Goal: Use online tool/utility: Utilize a website feature to perform a specific function

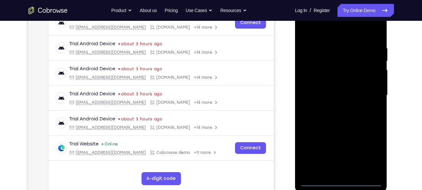
click at [344, 180] on div at bounding box center [341, 95] width 82 height 183
click at [367, 153] on div at bounding box center [341, 95] width 82 height 183
click at [312, 33] on div at bounding box center [341, 95] width 82 height 183
click at [366, 91] on div at bounding box center [341, 95] width 82 height 183
click at [336, 108] on div at bounding box center [341, 95] width 82 height 183
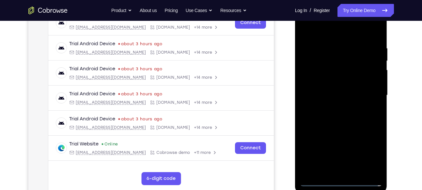
click at [334, 91] on div at bounding box center [341, 95] width 82 height 183
click at [334, 82] on div at bounding box center [341, 95] width 82 height 183
click at [342, 94] on div at bounding box center [341, 95] width 82 height 183
click at [338, 122] on div at bounding box center [341, 95] width 82 height 183
drag, startPoint x: 333, startPoint y: 37, endPoint x: 335, endPoint y: -8, distance: 44.4
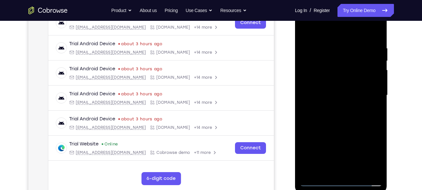
click at [335, 0] on html "Online web based iOS Simulators and Android Emulators. Run iPhone, iPad, Mobile…" at bounding box center [341, 97] width 93 height 196
click at [359, 169] on div at bounding box center [341, 95] width 82 height 183
click at [344, 131] on div at bounding box center [341, 95] width 82 height 183
click at [305, 28] on div at bounding box center [341, 95] width 82 height 183
click at [328, 43] on div at bounding box center [341, 95] width 82 height 183
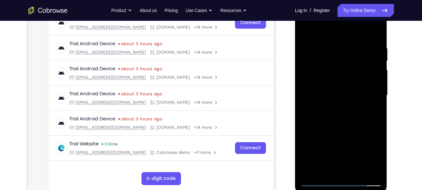
click at [367, 171] on div at bounding box center [341, 95] width 82 height 183
click at [368, 103] on div at bounding box center [341, 95] width 82 height 183
click at [369, 169] on div at bounding box center [341, 95] width 82 height 183
click at [371, 112] on div at bounding box center [341, 95] width 82 height 183
click at [367, 170] on div at bounding box center [341, 95] width 82 height 183
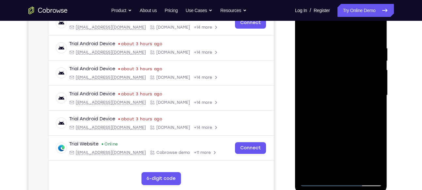
click at [366, 109] on div at bounding box center [341, 95] width 82 height 183
click at [375, 30] on div at bounding box center [341, 95] width 82 height 183
drag, startPoint x: 357, startPoint y: 121, endPoint x: 359, endPoint y: 66, distance: 55.2
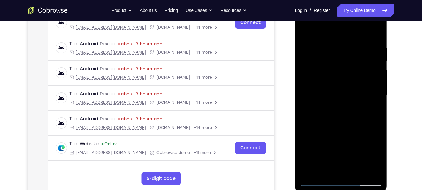
click at [359, 66] on div at bounding box center [341, 95] width 82 height 183
click at [348, 72] on div at bounding box center [341, 95] width 82 height 183
drag, startPoint x: 350, startPoint y: 132, endPoint x: 375, endPoint y: 40, distance: 95.9
click at [375, 40] on div at bounding box center [341, 95] width 82 height 183
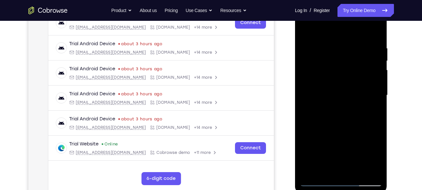
drag, startPoint x: 347, startPoint y: 125, endPoint x: 699, endPoint y: 20, distance: 367.2
click at [388, 21] on html "Online web based iOS Simulators and Android Emulators. Run iPhone, iPad, Mobile…" at bounding box center [341, 97] width 93 height 196
drag, startPoint x: 359, startPoint y: 108, endPoint x: 403, endPoint y: 44, distance: 78.1
click at [388, 44] on html "Online web based iOS Simulators and Android Emulators. Run iPhone, iPad, Mobile…" at bounding box center [341, 97] width 93 height 196
click at [350, 97] on div at bounding box center [341, 95] width 82 height 183
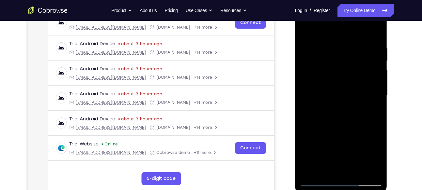
click at [350, 97] on div at bounding box center [341, 95] width 82 height 183
drag, startPoint x: 355, startPoint y: 143, endPoint x: 703, endPoint y: 40, distance: 363.1
click at [388, 41] on html "Online web based iOS Simulators and Android Emulators. Run iPhone, iPad, Mobile…" at bounding box center [341, 97] width 93 height 196
drag, startPoint x: 349, startPoint y: 131, endPoint x: 370, endPoint y: 71, distance: 64.0
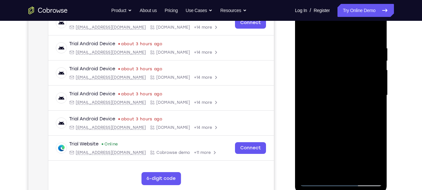
click at [370, 71] on div at bounding box center [341, 95] width 82 height 183
click at [351, 86] on div at bounding box center [341, 95] width 82 height 183
drag, startPoint x: 352, startPoint y: 131, endPoint x: 705, endPoint y: 34, distance: 365.9
click at [388, 35] on html "Online web based iOS Simulators and Android Emulators. Run iPhone, iPad, Mobile…" at bounding box center [341, 97] width 93 height 196
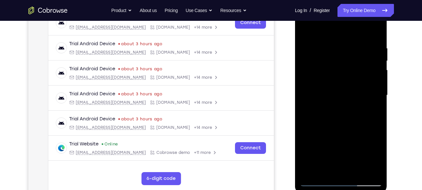
drag, startPoint x: 349, startPoint y: 119, endPoint x: 697, endPoint y: 53, distance: 354.2
click at [388, 54] on html "Online web based iOS Simulators and Android Emulators. Run iPhone, iPad, Mobile…" at bounding box center [341, 97] width 93 height 196
click at [347, 119] on div at bounding box center [341, 95] width 82 height 183
drag, startPoint x: 347, startPoint y: 119, endPoint x: 400, endPoint y: 46, distance: 89.9
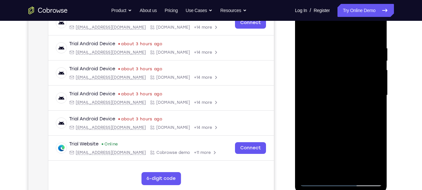
click at [388, 46] on html "Online web based iOS Simulators and Android Emulators. Run iPhone, iPad, Mobile…" at bounding box center [341, 97] width 93 height 196
drag, startPoint x: 352, startPoint y: 127, endPoint x: 420, endPoint y: 37, distance: 113.1
click at [388, 37] on html "Online web based iOS Simulators and Android Emulators. Run iPhone, iPad, Mobile…" at bounding box center [341, 97] width 93 height 196
click at [342, 85] on div at bounding box center [341, 95] width 82 height 183
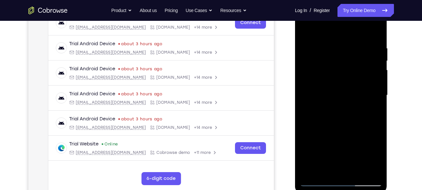
drag, startPoint x: 343, startPoint y: 146, endPoint x: 397, endPoint y: 29, distance: 129.4
click at [388, 29] on html "Online web based iOS Simulators and Android Emulators. Run iPhone, iPad, Mobile…" at bounding box center [341, 97] width 93 height 196
click at [333, 96] on div at bounding box center [341, 95] width 82 height 183
drag, startPoint x: 700, startPoint y: 39, endPoint x: 406, endPoint y: 40, distance: 294.8
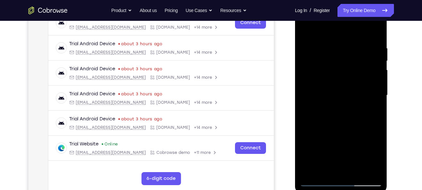
click at [388, 40] on html "Online web based iOS Simulators and Android Emulators. Run iPhone, iPad, Mobile…" at bounding box center [341, 97] width 93 height 196
click at [406, 40] on div "Your Support Agent Your Customer Web iOS Android Next Steps We’d be happy to gi…" at bounding box center [210, 127] width 417 height 430
drag, startPoint x: 346, startPoint y: 111, endPoint x: 377, endPoint y: 60, distance: 59.7
click at [377, 60] on div at bounding box center [341, 95] width 82 height 183
click at [350, 90] on div at bounding box center [341, 95] width 82 height 183
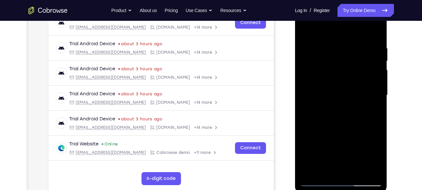
click at [350, 90] on div at bounding box center [341, 95] width 82 height 183
click at [355, 171] on div at bounding box center [341, 95] width 82 height 183
click at [337, 116] on div at bounding box center [341, 95] width 82 height 183
click at [374, 160] on div at bounding box center [341, 95] width 82 height 183
click at [324, 169] on div at bounding box center [341, 95] width 82 height 183
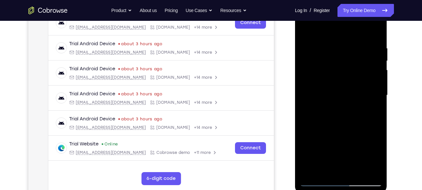
click at [357, 133] on div at bounding box center [341, 95] width 82 height 183
click at [370, 106] on div at bounding box center [341, 95] width 82 height 183
click at [304, 30] on div at bounding box center [341, 95] width 82 height 183
click at [338, 115] on div at bounding box center [341, 95] width 82 height 183
click at [319, 110] on div at bounding box center [341, 95] width 82 height 183
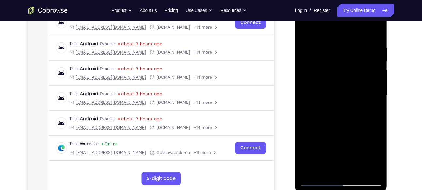
click at [319, 110] on div at bounding box center [341, 95] width 82 height 183
click at [346, 129] on div at bounding box center [341, 95] width 82 height 183
click at [369, 133] on div at bounding box center [341, 95] width 82 height 183
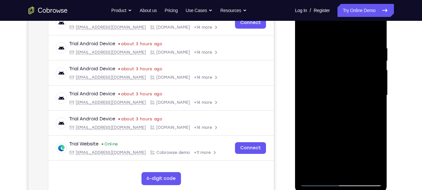
click at [330, 69] on div at bounding box center [341, 95] width 82 height 183
drag, startPoint x: 337, startPoint y: 127, endPoint x: 314, endPoint y: 22, distance: 107.9
click at [314, 22] on div at bounding box center [341, 95] width 82 height 183
click at [319, 126] on div at bounding box center [341, 95] width 82 height 183
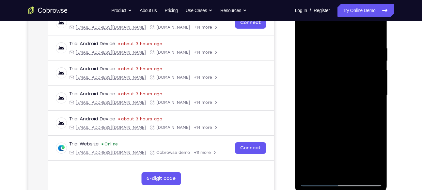
click at [319, 126] on div at bounding box center [341, 95] width 82 height 183
click at [306, 31] on div at bounding box center [341, 95] width 82 height 183
click at [332, 112] on div at bounding box center [341, 95] width 82 height 183
click at [308, 30] on div at bounding box center [341, 95] width 82 height 183
click at [334, 119] on div at bounding box center [341, 95] width 82 height 183
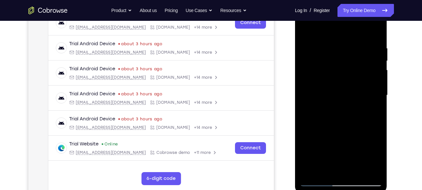
click at [333, 159] on div at bounding box center [341, 95] width 82 height 183
click at [306, 30] on div at bounding box center [341, 95] width 82 height 183
drag, startPoint x: 328, startPoint y: 38, endPoint x: 295, endPoint y: 194, distance: 159.7
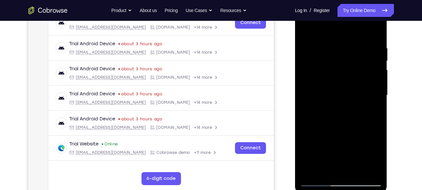
click at [295, 190] on div at bounding box center [341, 97] width 93 height 196
drag, startPoint x: 345, startPoint y: 61, endPoint x: 324, endPoint y: 207, distance: 147.3
click at [324, 190] on html "Online web based iOS Simulators and Android Emulators. Run iPhone, iPad, Mobile…" at bounding box center [341, 97] width 93 height 196
click at [335, 41] on div at bounding box center [341, 95] width 82 height 183
click at [374, 62] on div at bounding box center [341, 95] width 82 height 183
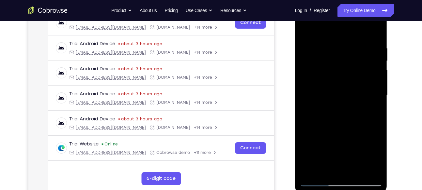
click at [374, 62] on div at bounding box center [341, 95] width 82 height 183
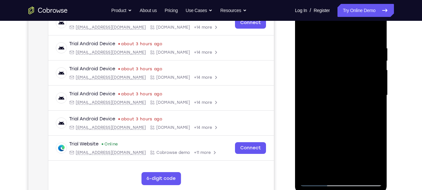
click at [374, 62] on div at bounding box center [341, 95] width 82 height 183
drag, startPoint x: 304, startPoint y: 84, endPoint x: 427, endPoint y: 96, distance: 124.5
click at [388, 96] on html "Online web based iOS Simulators and Android Emulators. Run iPhone, iPad, Mobile…" at bounding box center [341, 97] width 93 height 196
click at [377, 74] on div at bounding box center [341, 95] width 82 height 183
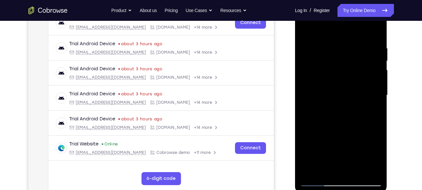
click at [380, 79] on div at bounding box center [341, 95] width 82 height 183
click at [377, 77] on div at bounding box center [341, 95] width 82 height 183
click at [366, 167] on div at bounding box center [341, 95] width 82 height 183
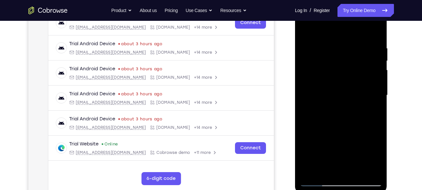
click at [376, 33] on div at bounding box center [341, 95] width 82 height 183
click at [356, 171] on div at bounding box center [341, 95] width 82 height 183
click at [329, 87] on div at bounding box center [341, 95] width 82 height 183
click at [306, 31] on div at bounding box center [341, 95] width 82 height 183
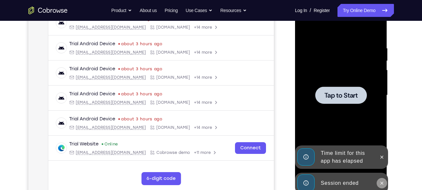
click at [380, 183] on icon at bounding box center [381, 183] width 5 height 5
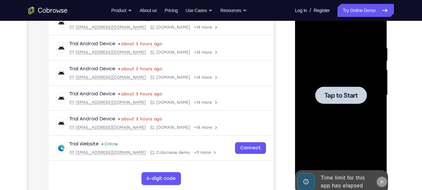
click at [381, 180] on icon at bounding box center [381, 182] width 5 height 5
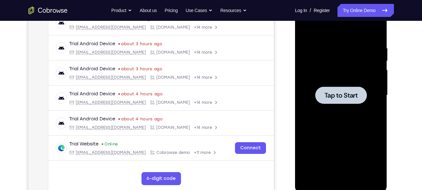
click at [343, 97] on span "Tap to Start" at bounding box center [340, 95] width 33 height 7
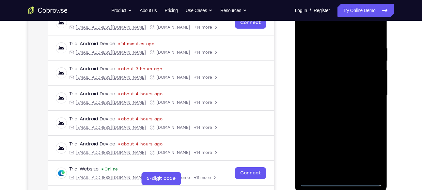
click at [341, 180] on div at bounding box center [341, 95] width 82 height 183
click at [367, 150] on div at bounding box center [341, 95] width 82 height 183
click at [322, 33] on div at bounding box center [341, 95] width 82 height 183
click at [370, 94] on div at bounding box center [341, 95] width 82 height 183
click at [347, 171] on div at bounding box center [341, 95] width 82 height 183
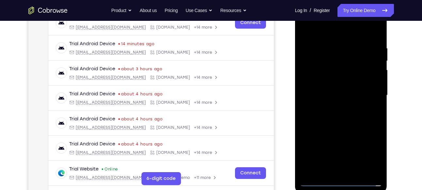
click at [327, 89] on div at bounding box center [341, 95] width 82 height 183
click at [332, 82] on div at bounding box center [341, 95] width 82 height 183
click at [341, 93] on div at bounding box center [341, 95] width 82 height 183
click at [342, 119] on div at bounding box center [341, 95] width 82 height 183
click at [359, 170] on div at bounding box center [341, 95] width 82 height 183
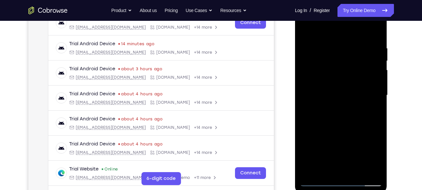
click at [346, 128] on div at bounding box center [341, 95] width 82 height 183
click at [331, 84] on div at bounding box center [341, 95] width 82 height 183
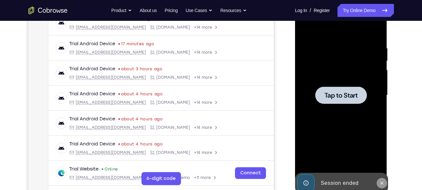
click at [382, 182] on icon at bounding box center [381, 183] width 5 height 5
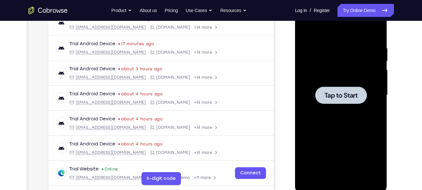
click at [338, 92] on span "Tap to Start" at bounding box center [340, 95] width 33 height 7
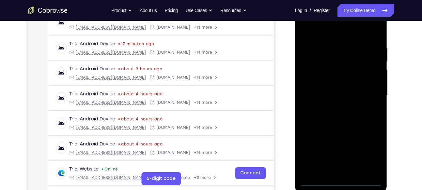
click at [341, 181] on div at bounding box center [341, 95] width 82 height 183
click at [370, 153] on div at bounding box center [341, 95] width 82 height 183
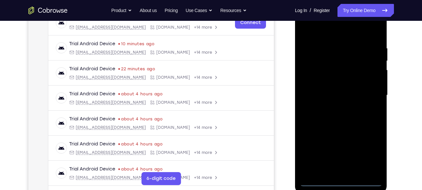
click at [315, 27] on div at bounding box center [341, 95] width 82 height 183
click at [368, 96] on div at bounding box center [341, 95] width 82 height 183
click at [335, 108] on div at bounding box center [341, 95] width 82 height 183
click at [332, 81] on div at bounding box center [341, 95] width 82 height 183
click at [333, 90] on div at bounding box center [341, 95] width 82 height 183
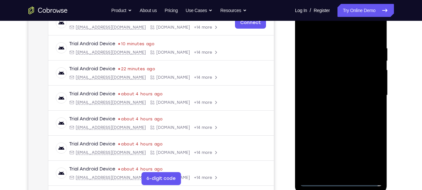
click at [321, 83] on div at bounding box center [341, 95] width 82 height 183
click at [324, 91] on div at bounding box center [341, 95] width 82 height 183
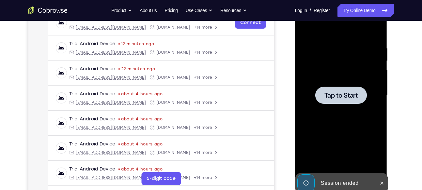
click at [339, 98] on span "Tap to Start" at bounding box center [340, 95] width 33 height 7
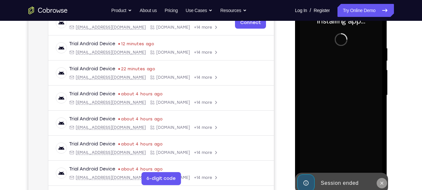
click at [381, 184] on icon at bounding box center [381, 183] width 3 height 3
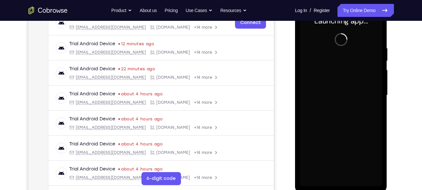
click at [342, 179] on div at bounding box center [341, 95] width 82 height 183
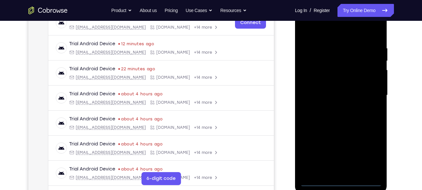
click at [340, 180] on div at bounding box center [341, 95] width 82 height 183
drag, startPoint x: 374, startPoint y: 162, endPoint x: 371, endPoint y: 158, distance: 4.5
click at [371, 158] on div at bounding box center [341, 95] width 82 height 183
click at [312, 29] on div at bounding box center [341, 95] width 82 height 183
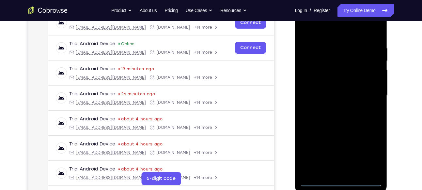
click at [321, 28] on div at bounding box center [341, 95] width 82 height 183
click at [370, 89] on div at bounding box center [341, 95] width 82 height 183
click at [335, 107] on div at bounding box center [341, 95] width 82 height 183
click at [331, 86] on div at bounding box center [341, 95] width 82 height 183
click at [332, 80] on div at bounding box center [341, 95] width 82 height 183
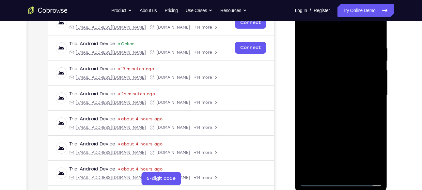
click at [341, 94] on div at bounding box center [341, 95] width 82 height 183
click at [355, 121] on div at bounding box center [341, 95] width 82 height 183
click at [336, 50] on div at bounding box center [341, 95] width 82 height 183
click at [374, 69] on div at bounding box center [341, 95] width 82 height 183
click at [376, 31] on div at bounding box center [341, 95] width 82 height 183
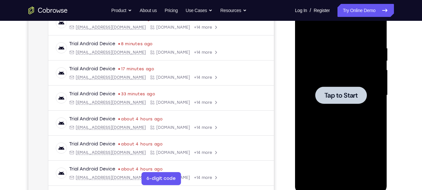
drag, startPoint x: 324, startPoint y: 91, endPoint x: 576, endPoint y: 30, distance: 259.1
click at [324, 92] on span "Tap to Start" at bounding box center [340, 95] width 33 height 7
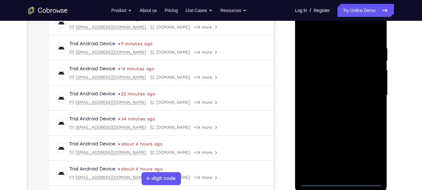
click at [344, 180] on div at bounding box center [341, 95] width 82 height 183
click at [371, 148] on div at bounding box center [341, 95] width 82 height 183
click at [319, 34] on div at bounding box center [341, 95] width 82 height 183
click at [316, 27] on div at bounding box center [341, 95] width 82 height 183
click at [370, 97] on div at bounding box center [341, 95] width 82 height 183
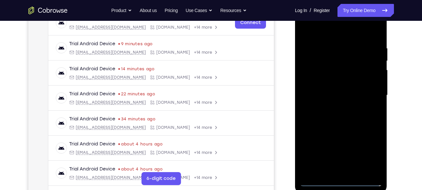
click at [337, 106] on div at bounding box center [341, 95] width 82 height 183
click at [333, 81] on div at bounding box center [341, 95] width 82 height 183
click at [333, 90] on div at bounding box center [341, 95] width 82 height 183
click at [338, 81] on div at bounding box center [341, 95] width 82 height 183
click at [377, 30] on div at bounding box center [341, 95] width 82 height 183
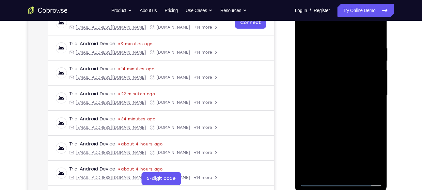
click at [305, 31] on div at bounding box center [341, 95] width 82 height 183
click at [330, 41] on div at bounding box center [341, 95] width 82 height 183
drag, startPoint x: 330, startPoint y: 41, endPoint x: 427, endPoint y: 46, distance: 97.7
click at [388, 46] on html "Online web based iOS Simulators and Android Emulators. Run iPhone, iPad, Mobile…" at bounding box center [341, 97] width 93 height 196
click at [375, 33] on div at bounding box center [341, 95] width 82 height 183
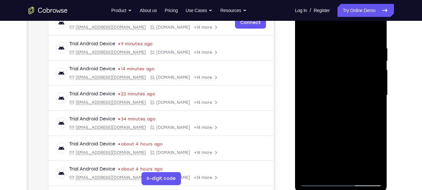
drag, startPoint x: 360, startPoint y: 45, endPoint x: 273, endPoint y: 51, distance: 87.5
click at [295, 51] on html "Online web based iOS Simulators and Android Emulators. Run iPhone, iPad, Mobile…" at bounding box center [341, 97] width 93 height 196
click at [340, 113] on div at bounding box center [341, 95] width 82 height 183
drag, startPoint x: 340, startPoint y: 113, endPoint x: 341, endPoint y: 46, distance: 67.2
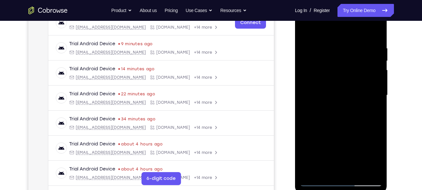
click at [341, 46] on div at bounding box center [341, 95] width 82 height 183
drag, startPoint x: 334, startPoint y: 116, endPoint x: 337, endPoint y: 45, distance: 70.5
click at [337, 45] on div at bounding box center [341, 95] width 82 height 183
drag, startPoint x: 354, startPoint y: 140, endPoint x: 354, endPoint y: 96, distance: 44.0
click at [354, 96] on div at bounding box center [341, 95] width 82 height 183
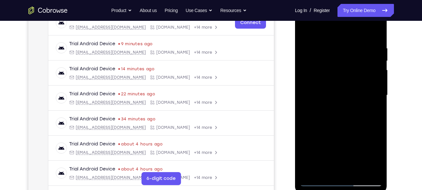
click at [305, 155] on div at bounding box center [341, 95] width 82 height 183
